Goal: Subscribe to service/newsletter

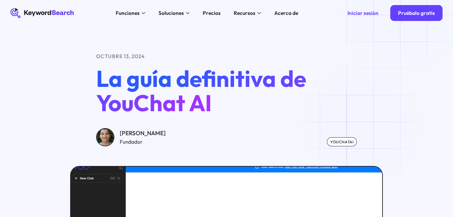
click at [405, 15] on div "Pruébalo gratis" at bounding box center [416, 13] width 37 height 6
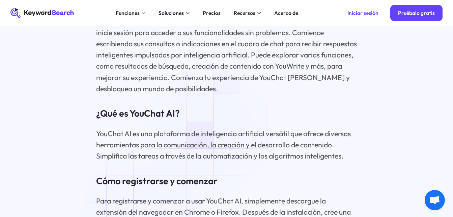
scroll to position [1046, 0]
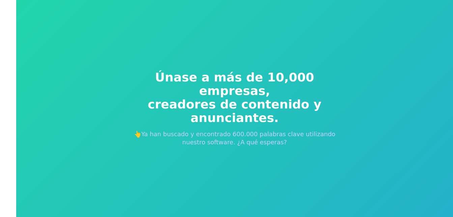
scroll to position [8, 0]
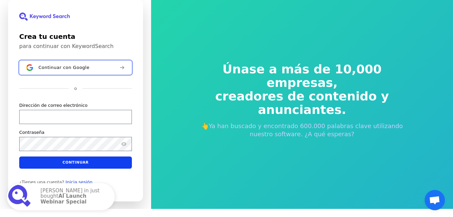
click at [60, 66] on span "Continuar con Google" at bounding box center [63, 67] width 51 height 5
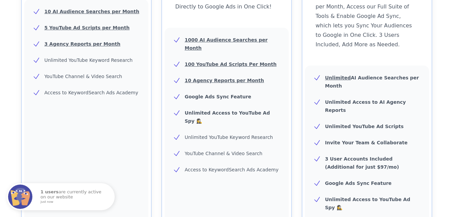
scroll to position [236, 0]
